Goal: Transaction & Acquisition: Purchase product/service

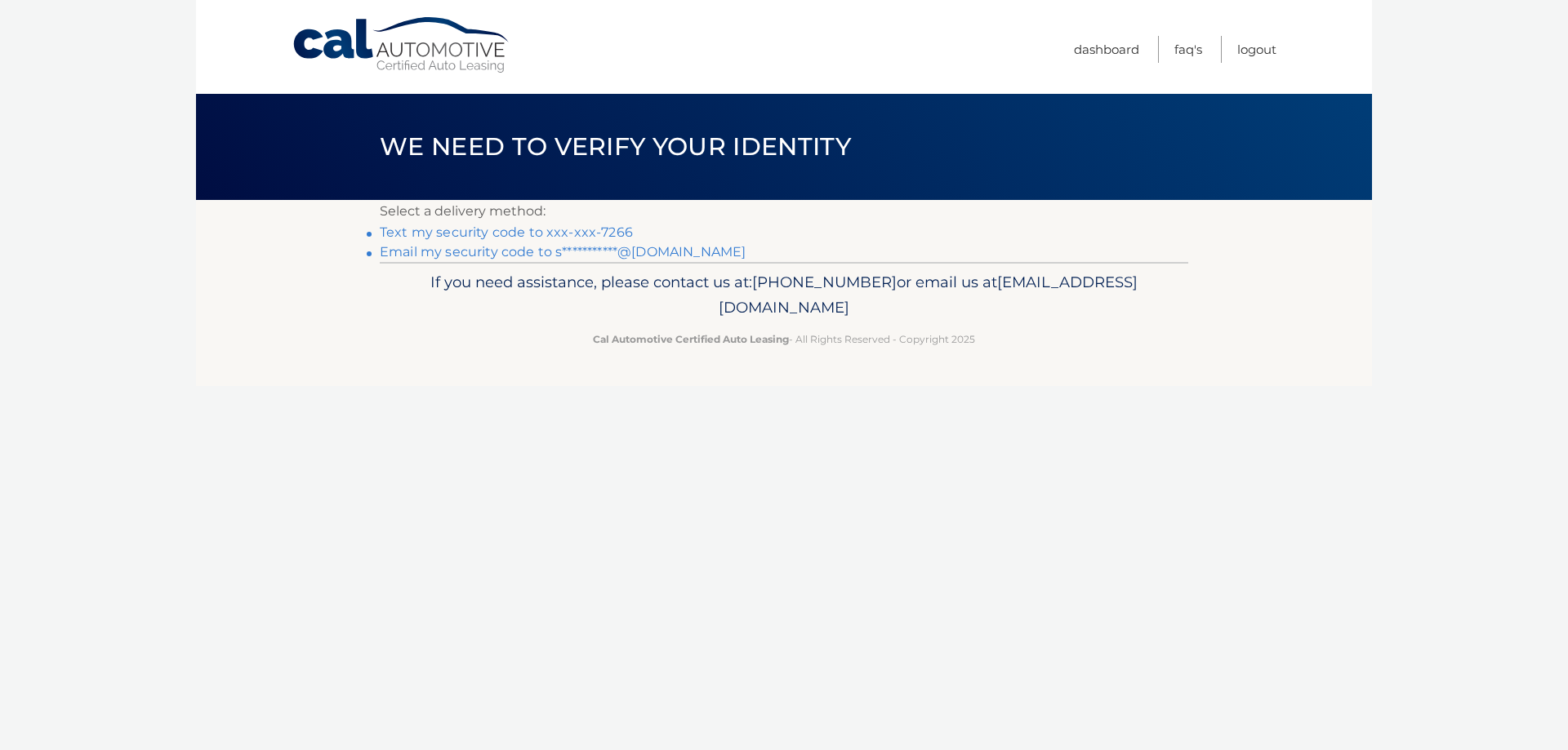
click at [603, 230] on link "Text my security code to xxx-xxx-7266" at bounding box center [506, 232] width 253 height 15
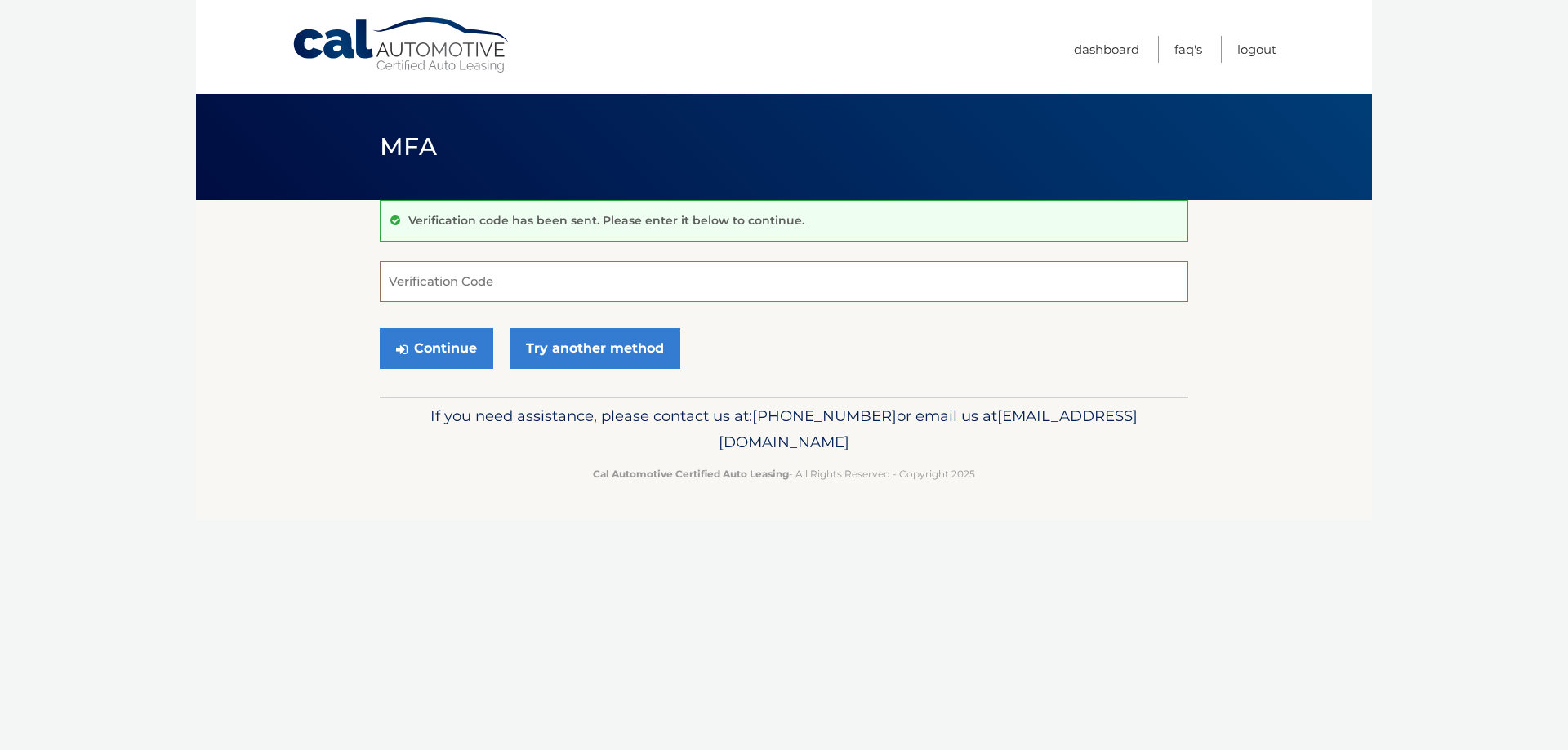
click at [492, 276] on input "Verification Code" at bounding box center [783, 282] width 808 height 41
click at [509, 270] on input "Verification Code" at bounding box center [783, 282] width 808 height 41
type input "757489"
click at [421, 357] on button "Continue" at bounding box center [436, 348] width 113 height 41
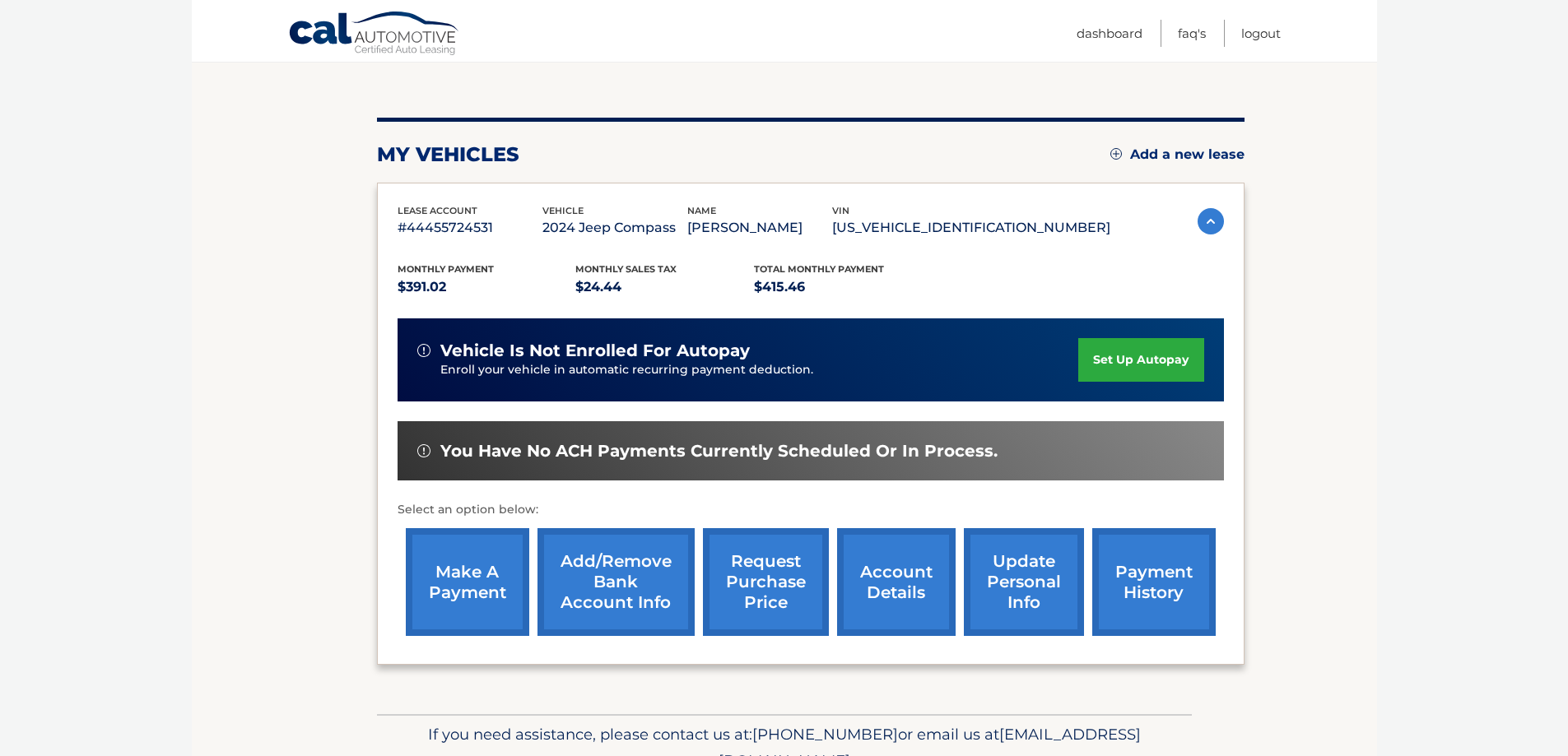
scroll to position [164, 0]
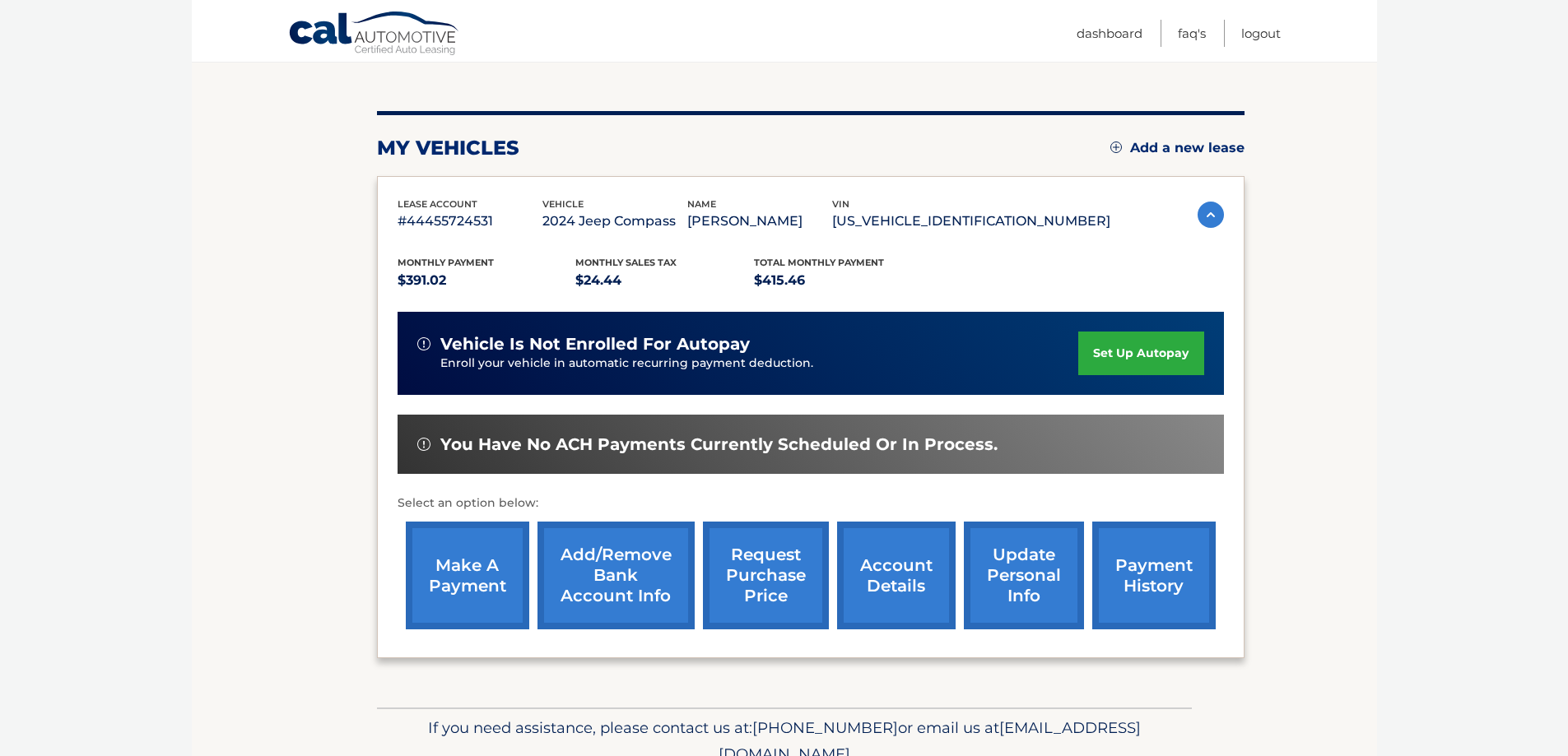
click at [486, 584] on link "make a payment" at bounding box center [468, 575] width 124 height 108
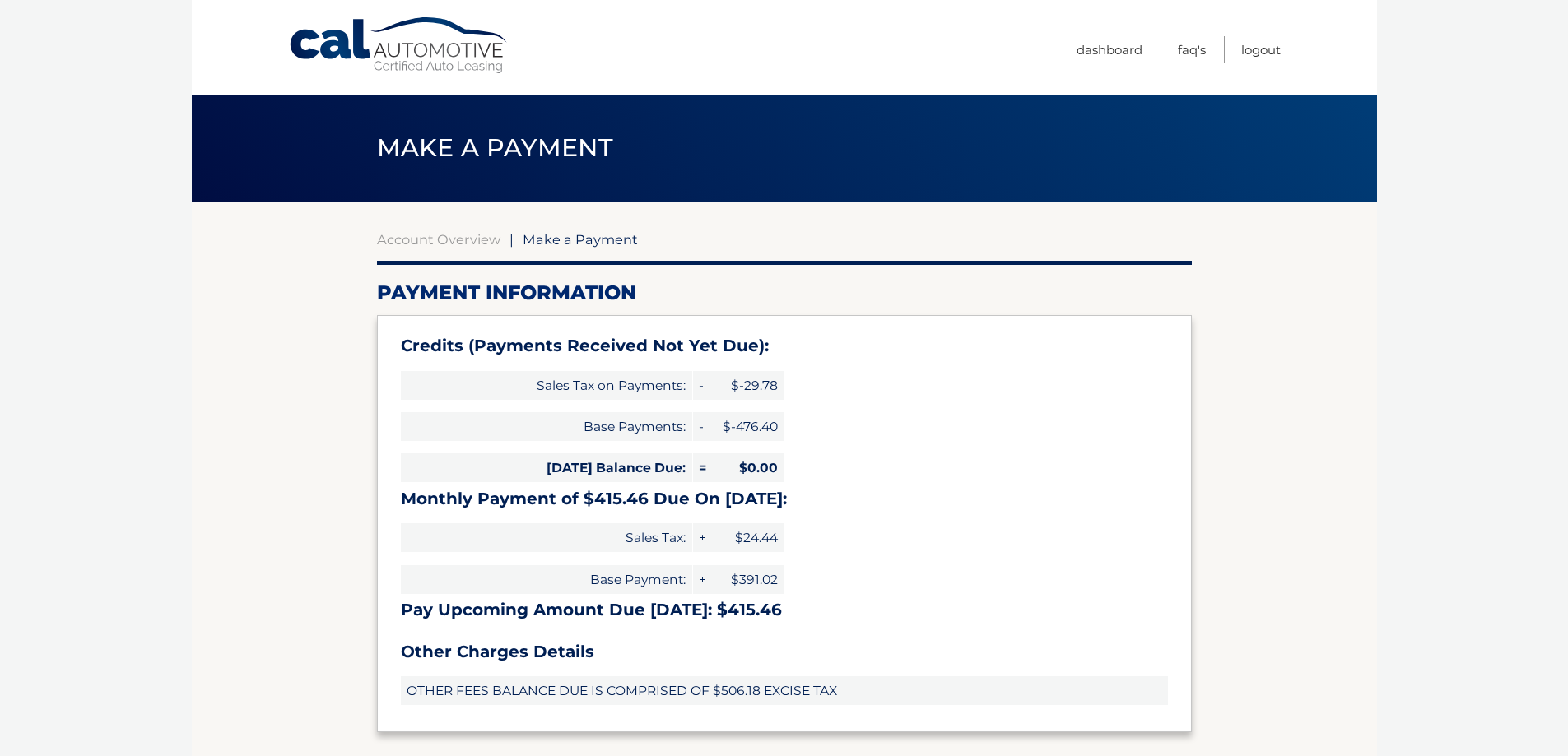
select select "ZjU0MjQyYjItMTk2My00MjEzLThmNWUtZWM2NWM4NmExNWE4"
click at [431, 255] on section "Account Overview | Make a Payment Payment Information Credits (Payments Receive…" at bounding box center [784, 737] width 814 height 1013
click at [445, 234] on link "Account Overview" at bounding box center [439, 238] width 124 height 16
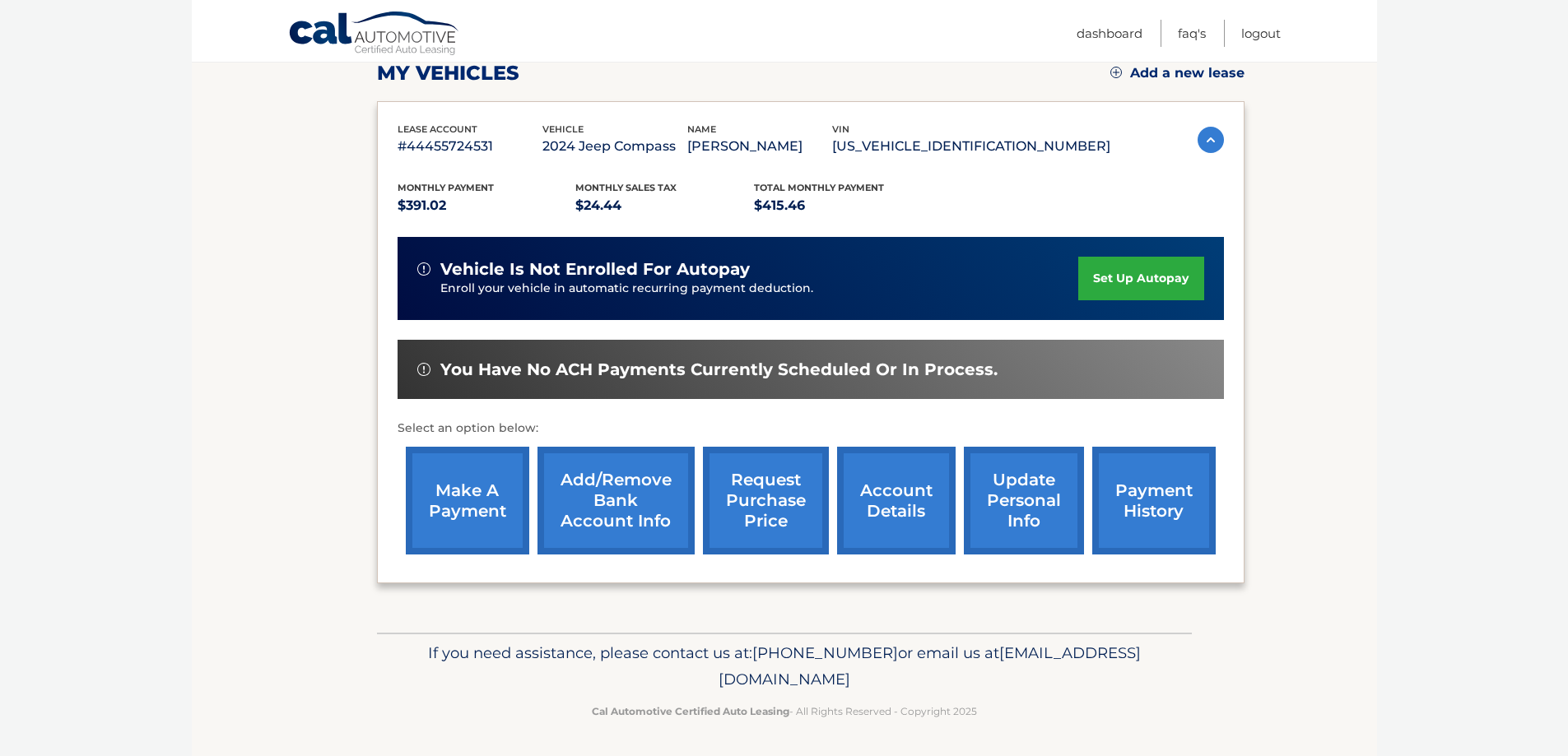
scroll to position [241, 0]
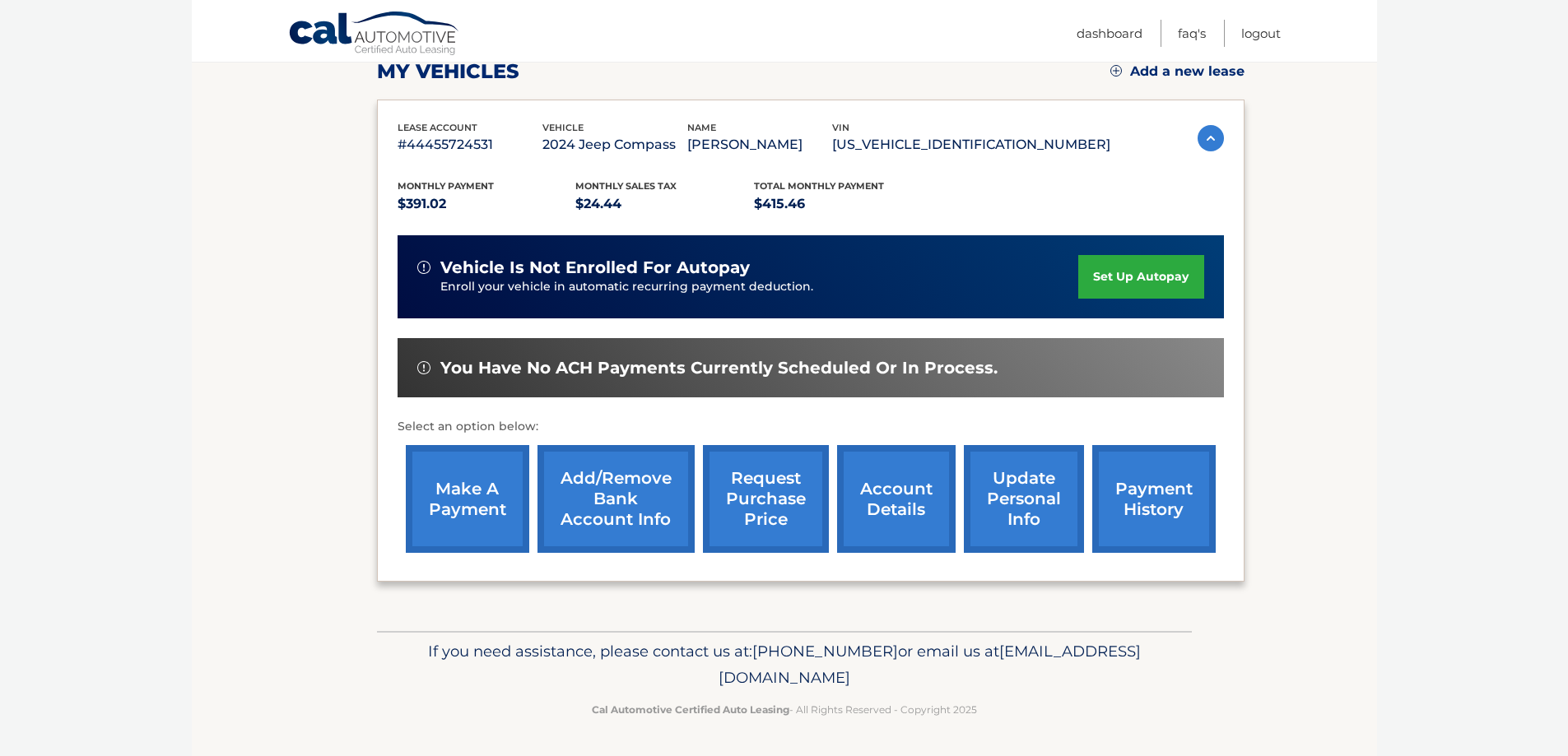
click at [484, 515] on link "make a payment" at bounding box center [468, 499] width 124 height 108
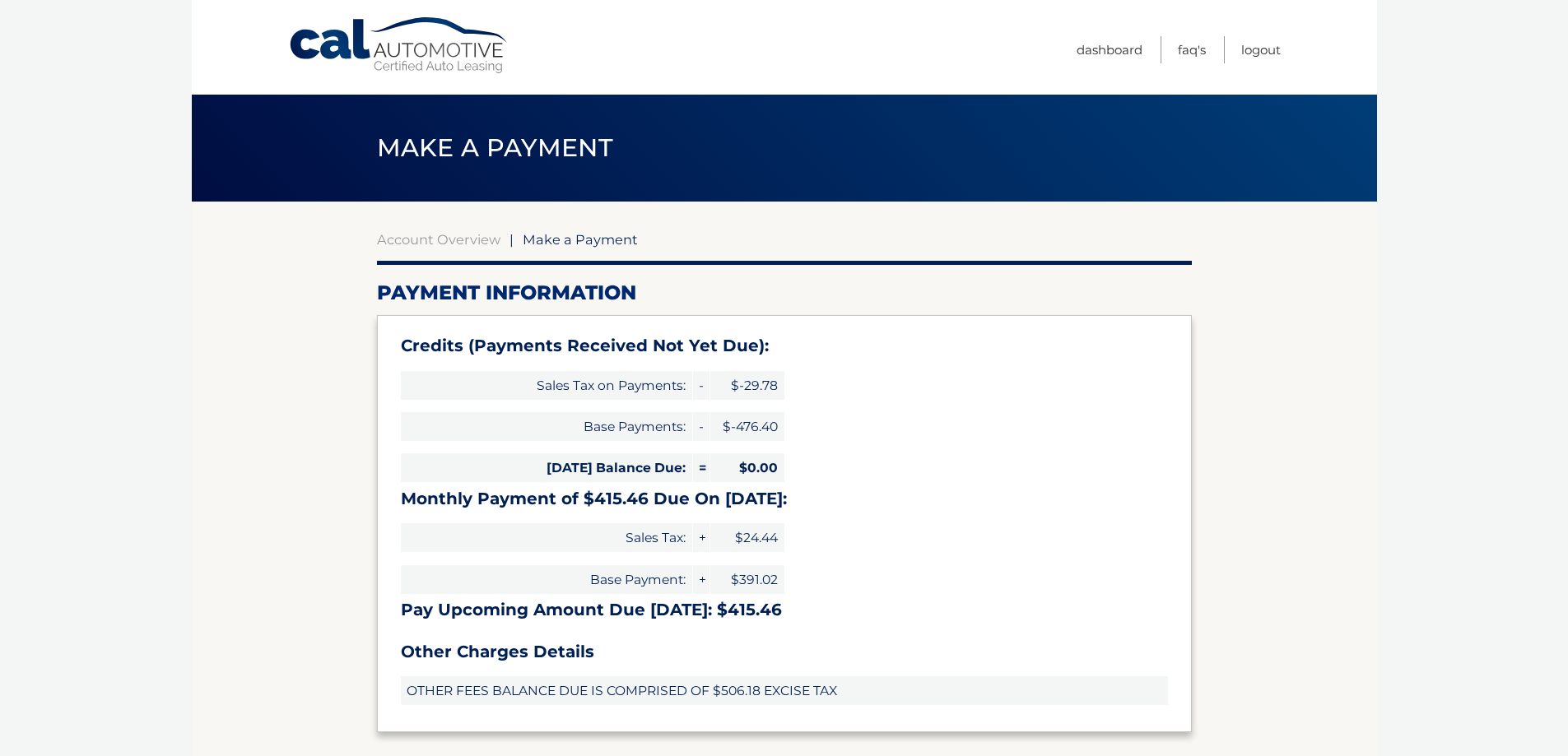
select select "ZjU0MjQyYjItMTk2My00MjEzLThmNWUtZWM2NWM4NmExNWE4"
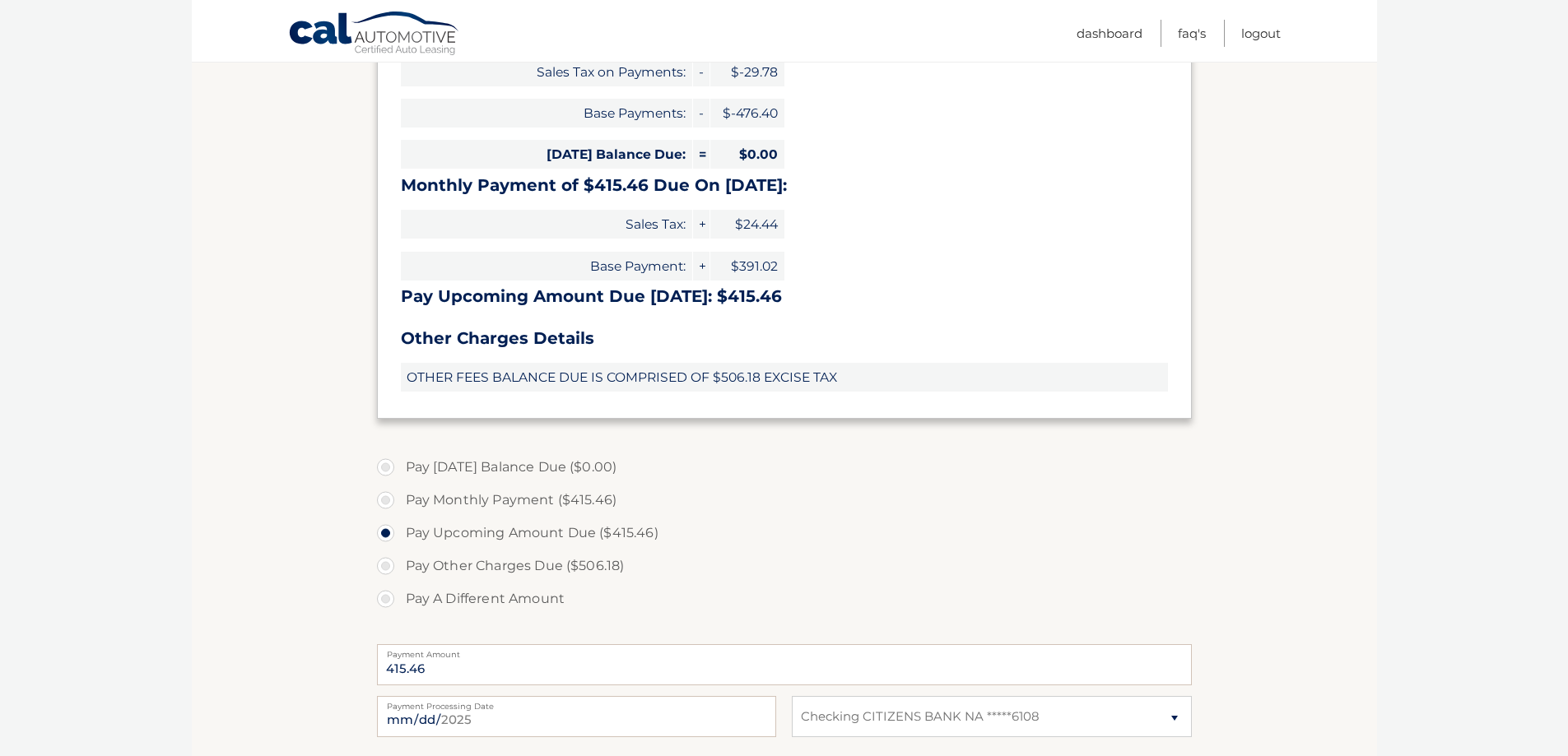
scroll to position [329, 0]
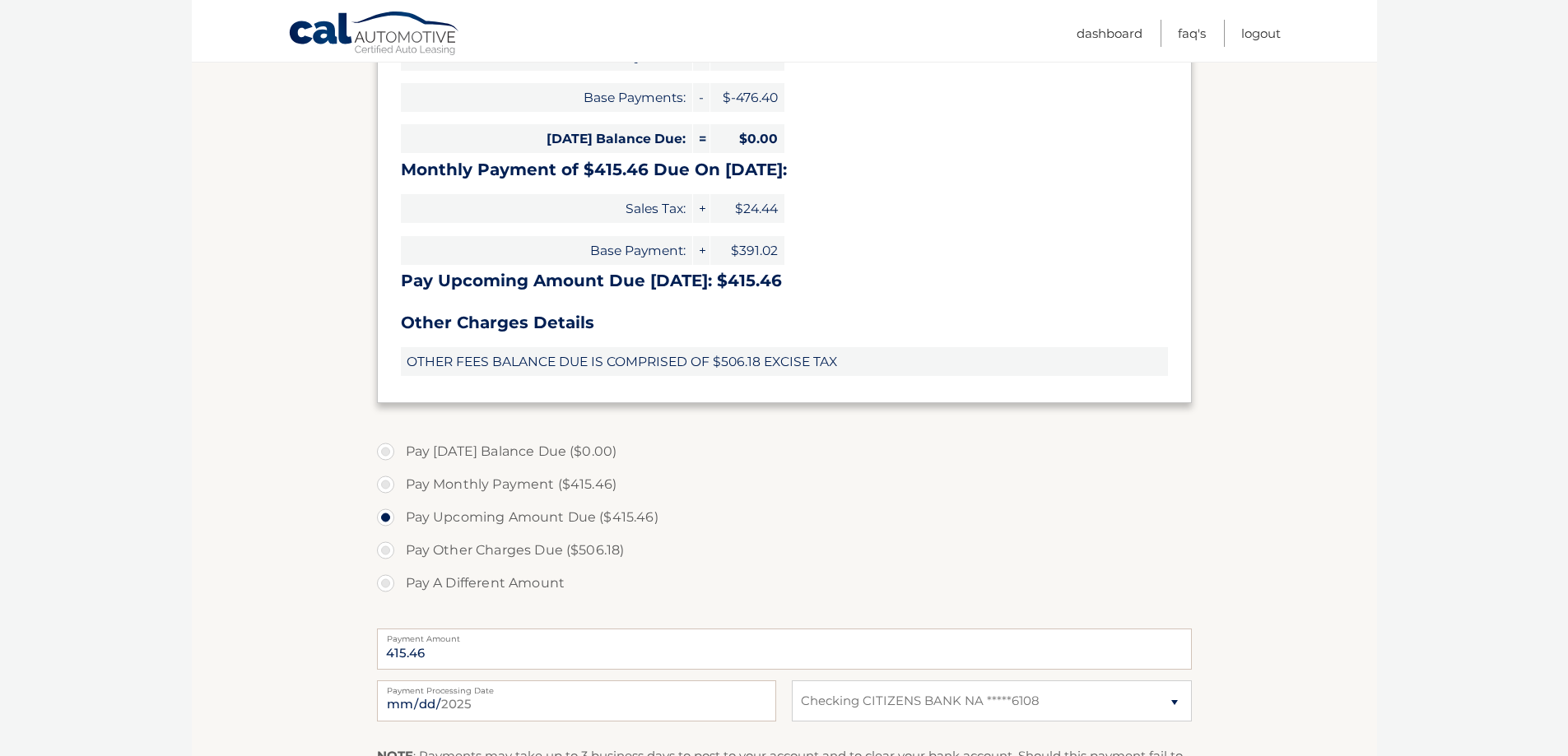
click at [386, 485] on label "Pay Monthly Payment ($415.46)" at bounding box center [784, 485] width 814 height 33
click at [386, 485] on input "Pay Monthly Payment ($415.46)" at bounding box center [391, 481] width 16 height 26
radio input "true"
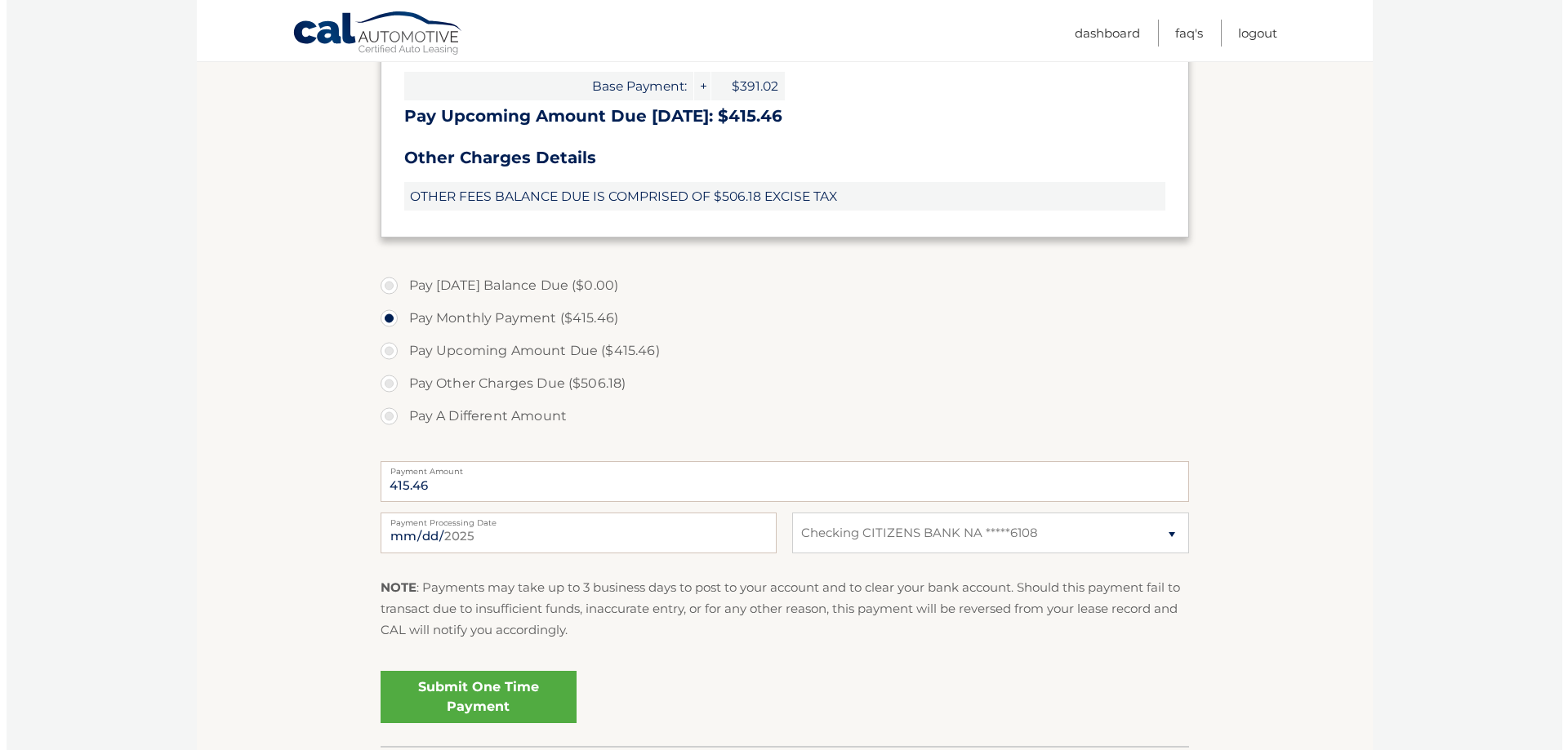
scroll to position [489, 0]
click at [479, 686] on link "Submit One Time Payment" at bounding box center [472, 695] width 196 height 53
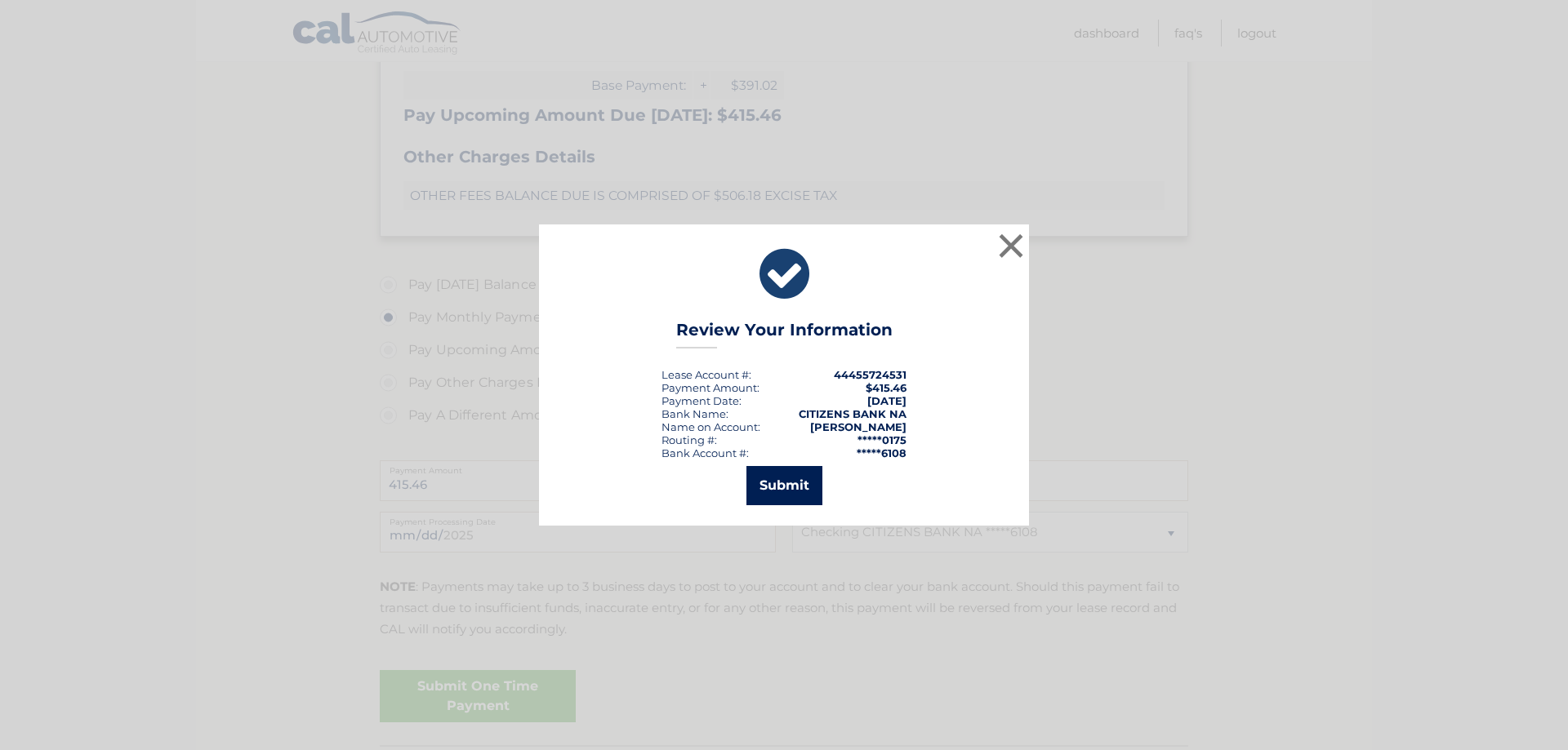
click at [774, 486] on button "Submit" at bounding box center [784, 485] width 76 height 39
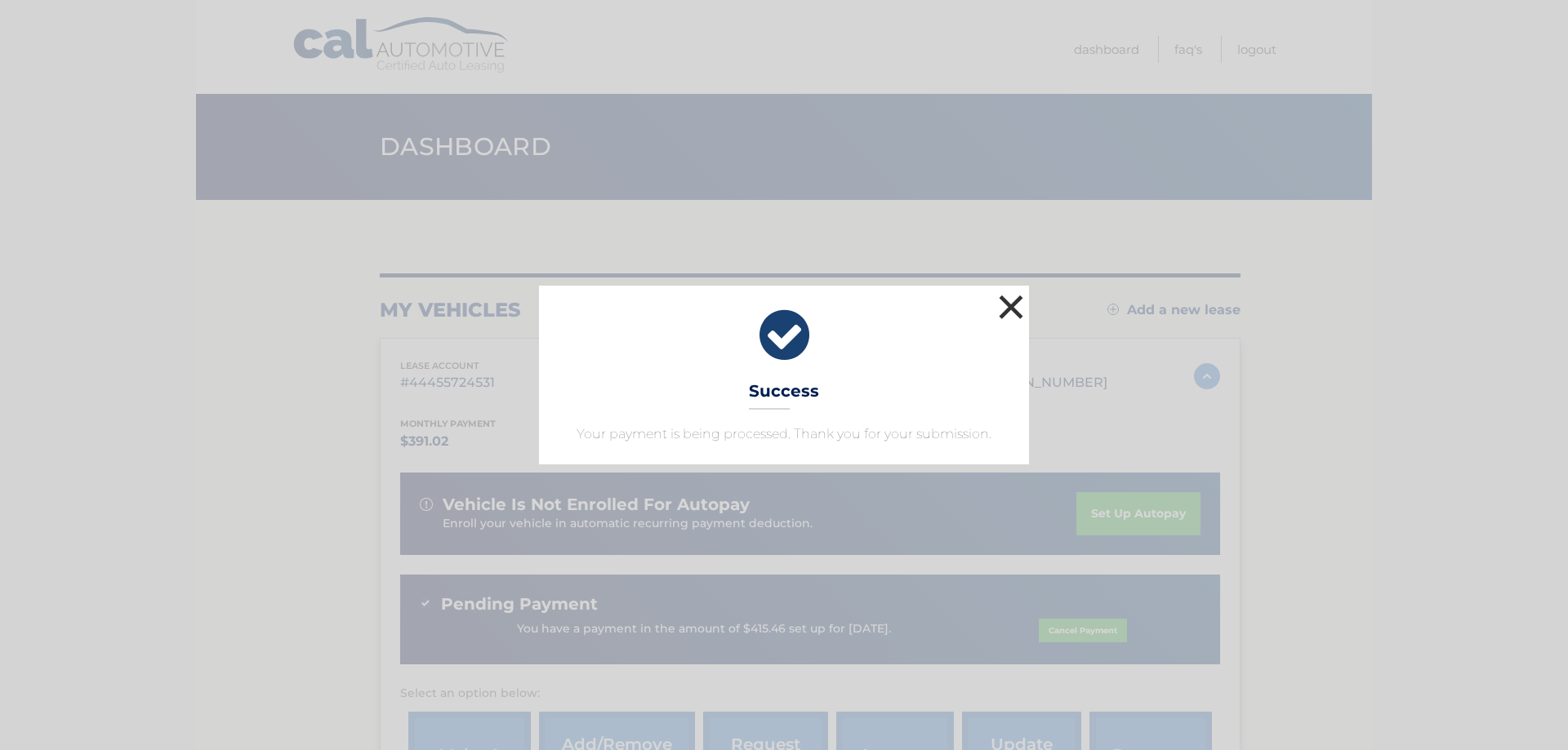
click at [1004, 315] on button "×" at bounding box center [1011, 307] width 33 height 33
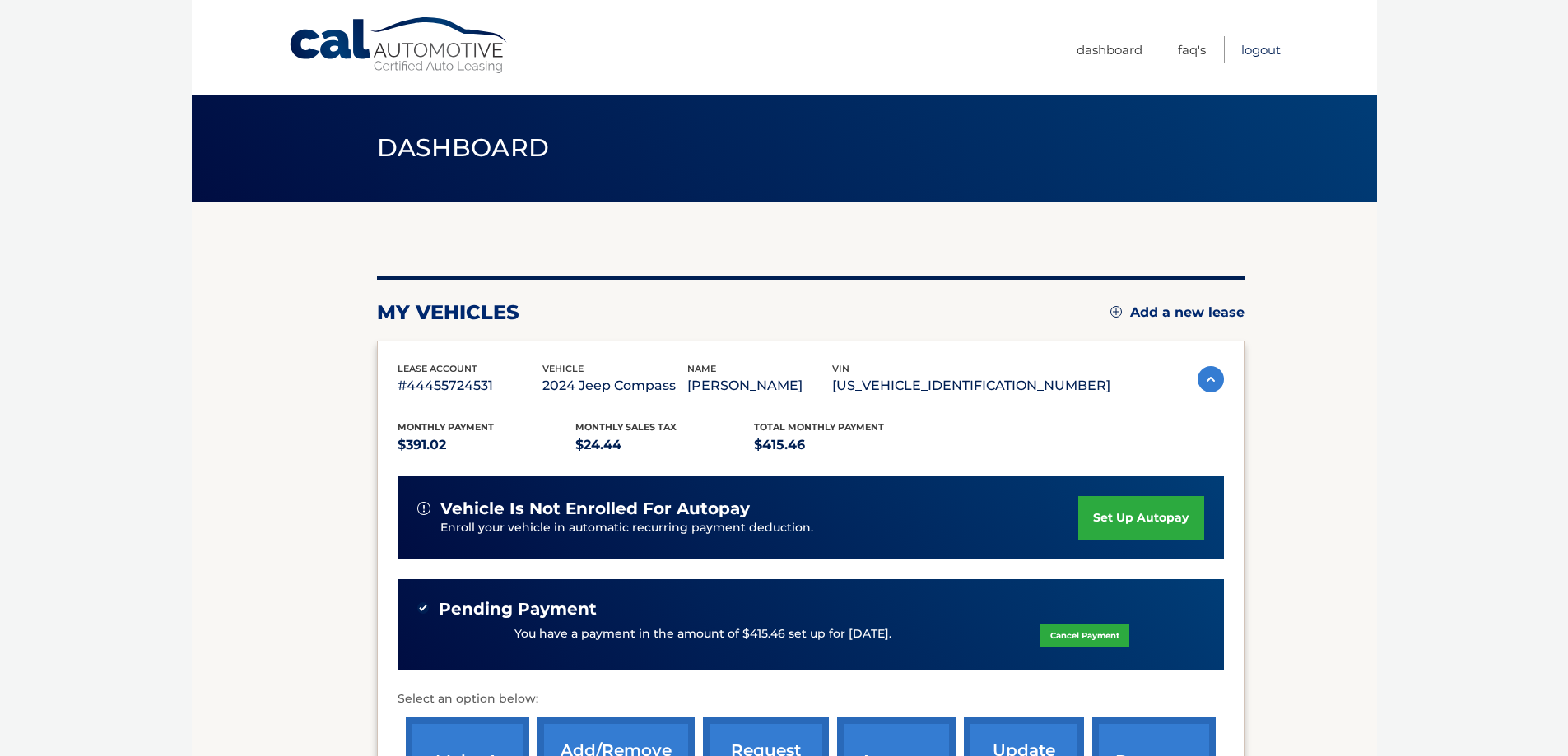
click at [1265, 57] on link "Logout" at bounding box center [1261, 49] width 40 height 27
